Goal: Task Accomplishment & Management: Complete application form

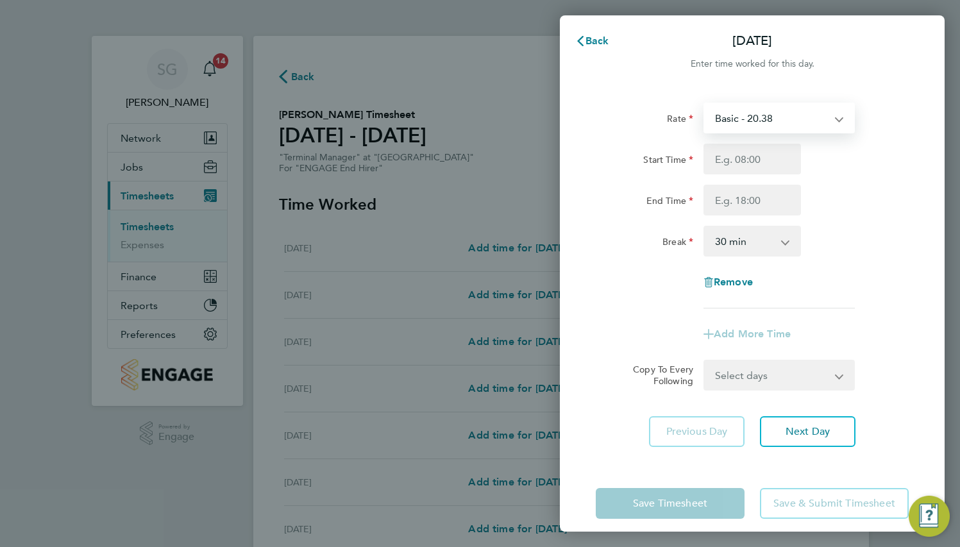
select select "30"
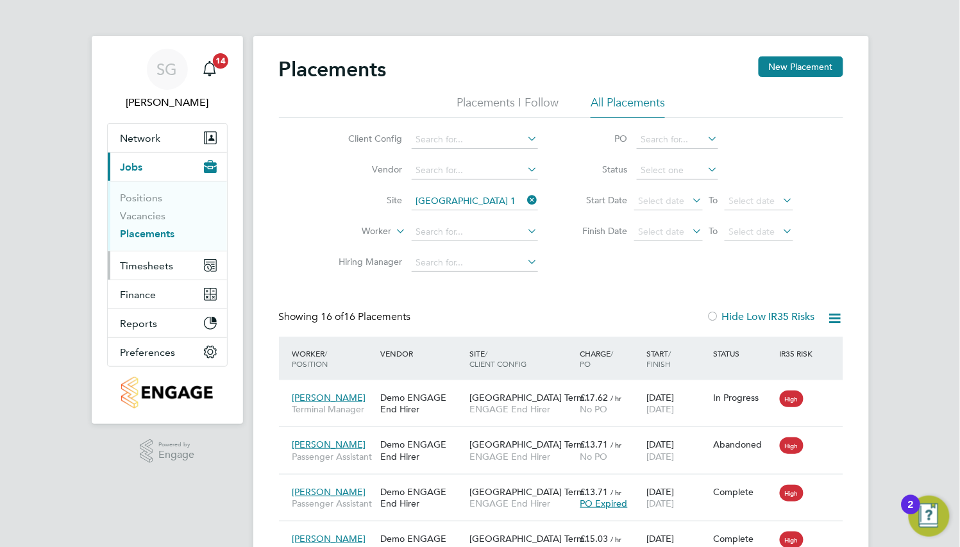
click at [156, 267] on span "Timesheets" at bounding box center [147, 266] width 53 height 12
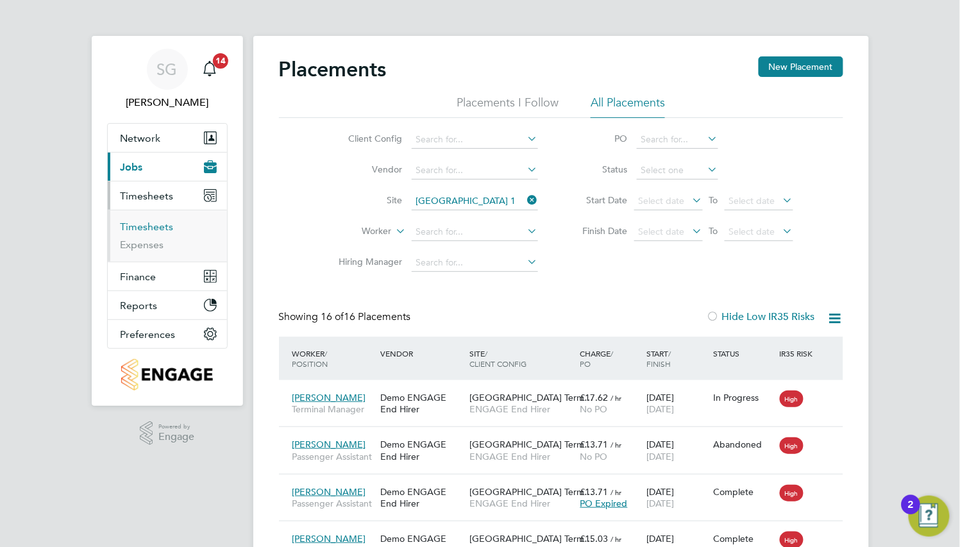
click at [156, 226] on link "Timesheets" at bounding box center [147, 227] width 53 height 12
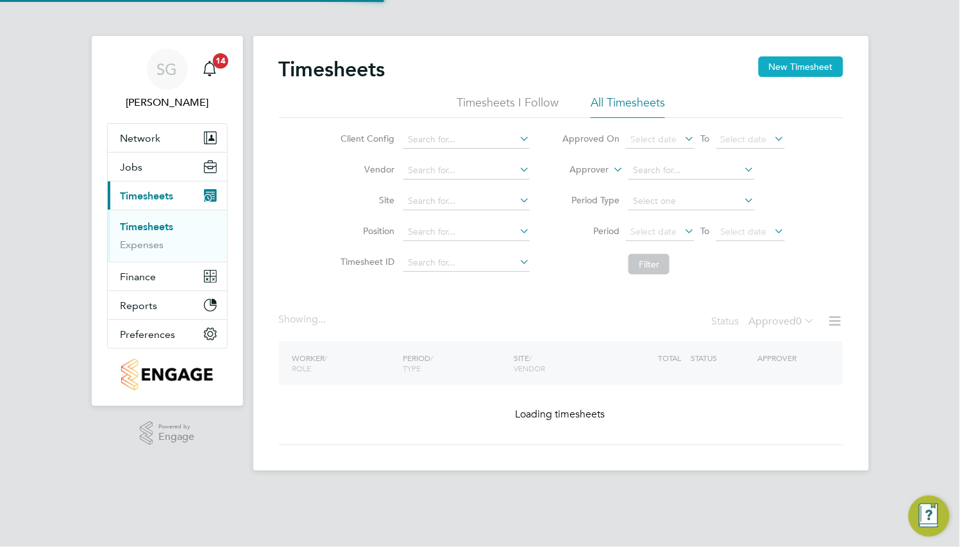
click at [767, 72] on button "New Timesheet" at bounding box center [800, 66] width 85 height 21
